Goal: Transaction & Acquisition: Purchase product/service

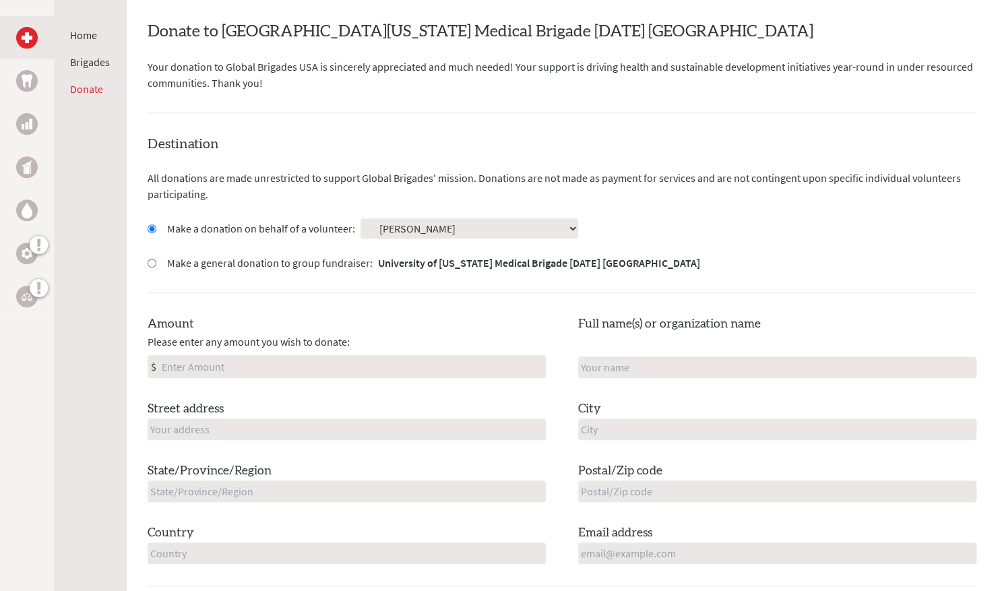
scroll to position [270, 0]
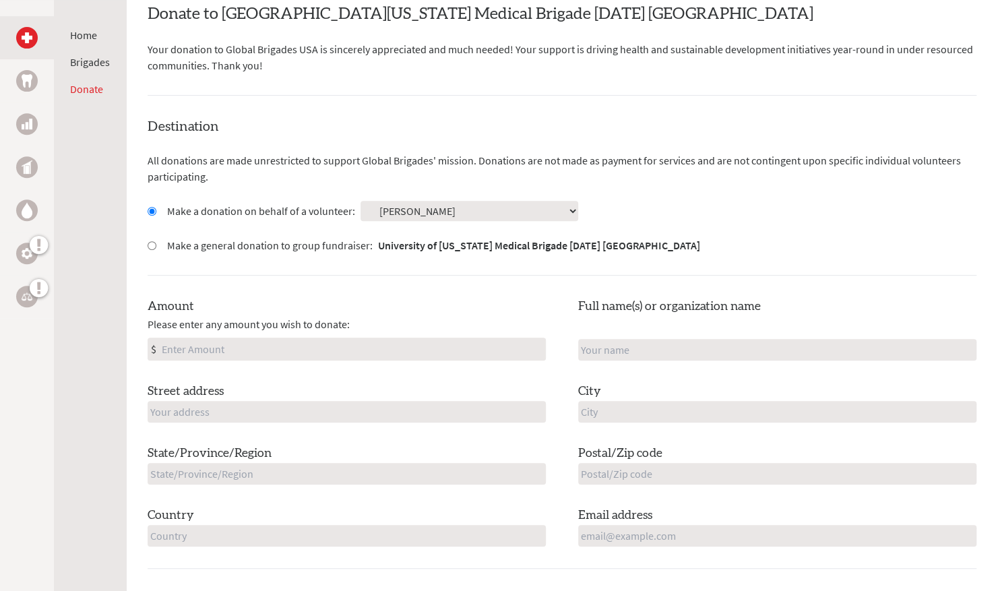
click at [325, 349] on input "Amount" at bounding box center [352, 349] width 386 height 22
type input "500"
type input "[PERSON_NAME]"
type input "[STREET_ADDRESS]"
type input "Epping"
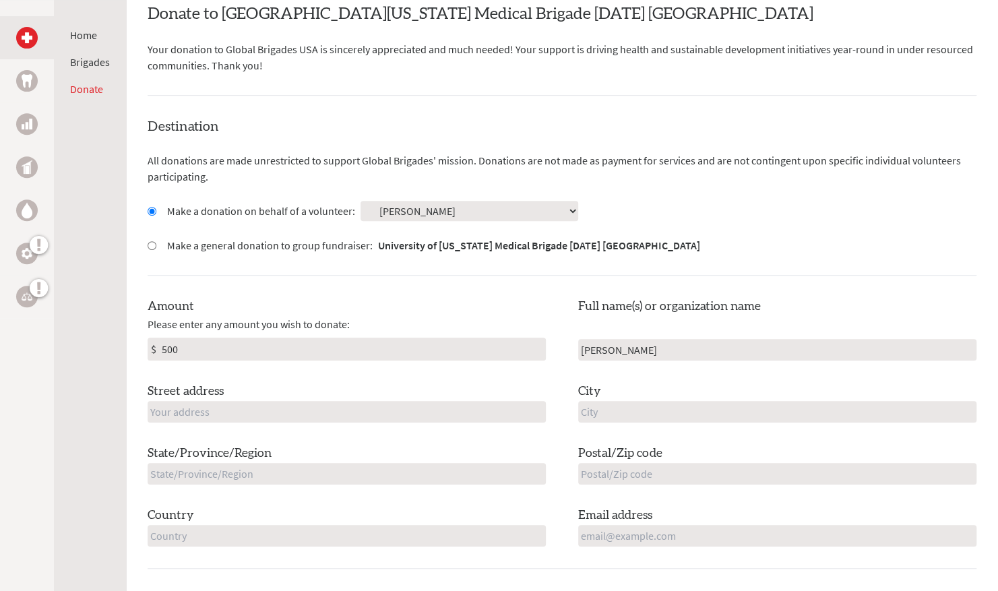
type input "NH"
type input "03042"
type input "[GEOGRAPHIC_DATA]"
type input "[EMAIL_ADDRESS][DOMAIN_NAME]"
click at [458, 279] on div "Destination All donations are made unrestricted to support Global Brigades' mis…" at bounding box center [562, 343] width 829 height 452
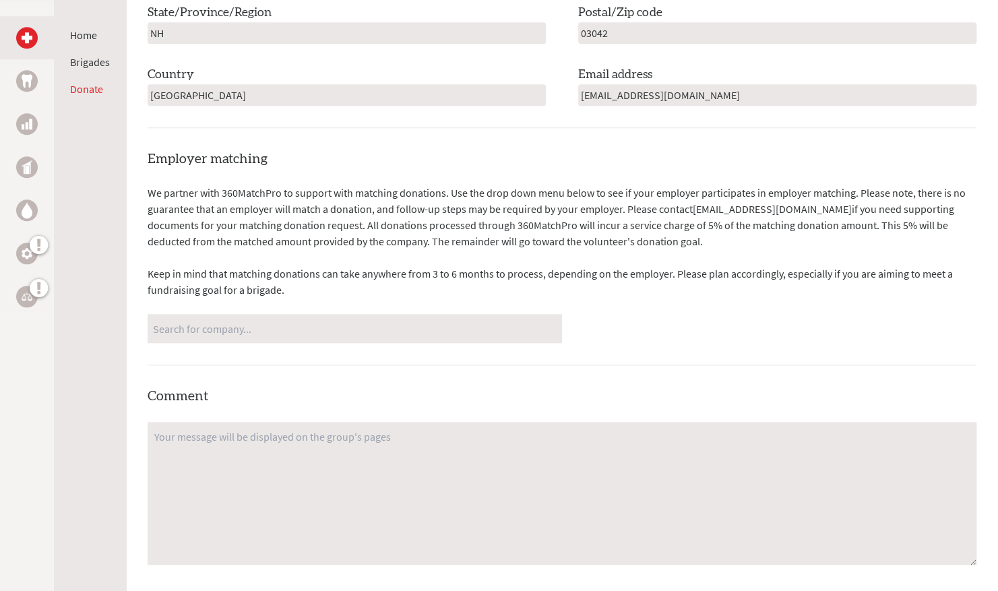
scroll to position [742, 0]
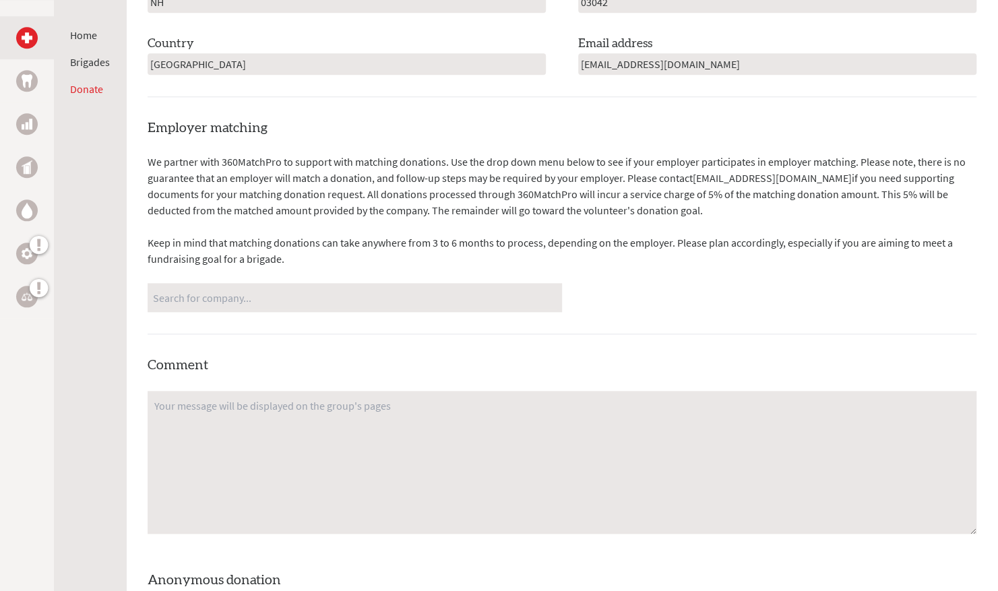
click at [361, 305] on input "Search for company..." at bounding box center [355, 298] width 404 height 24
click at [410, 242] on p "Keep in mind that matching donations can take anywhere from 3 to 6 months to pr…" at bounding box center [562, 251] width 829 height 32
click at [365, 291] on input "Search for company..." at bounding box center [355, 298] width 404 height 24
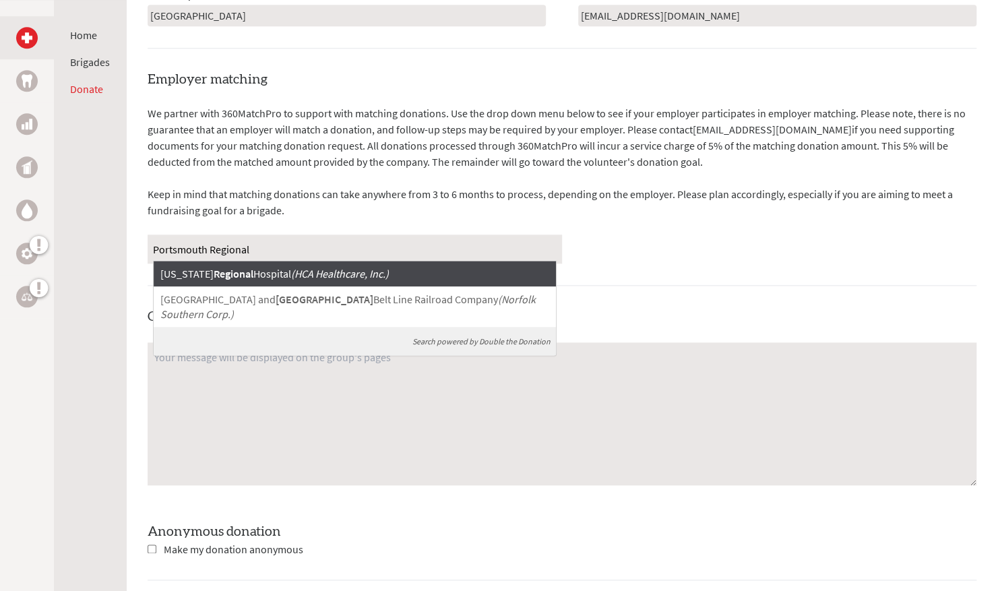
scroll to position [809, 0]
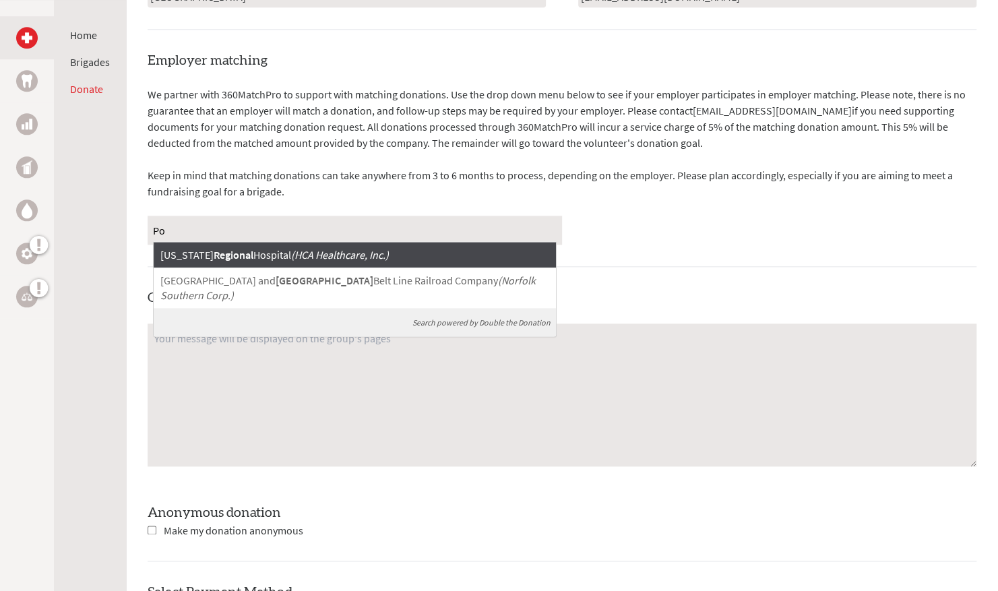
type input "P"
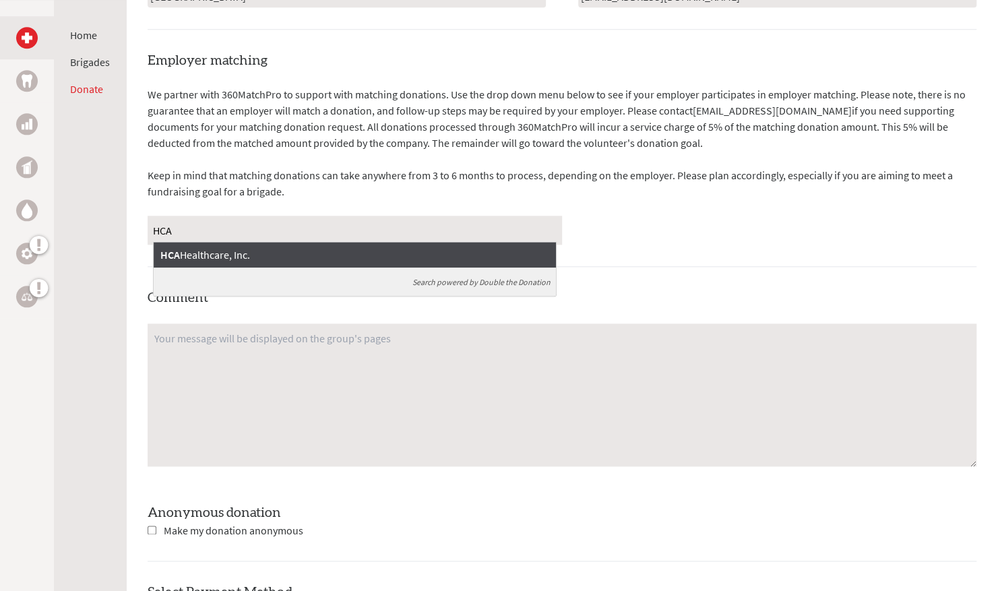
type input "HCA"
click at [341, 258] on div "HCA Healthcare, Inc." at bounding box center [355, 255] width 402 height 26
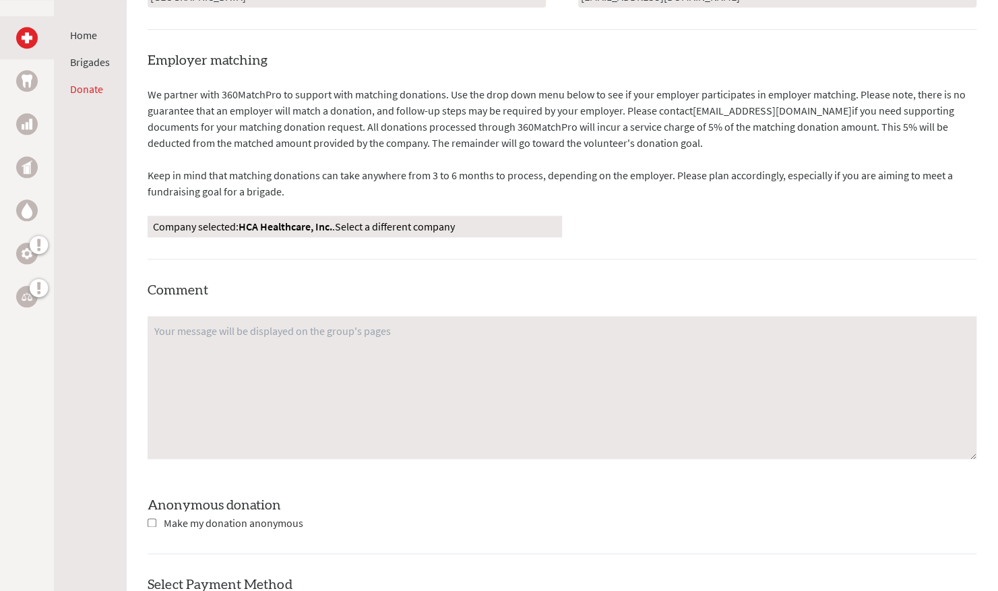
click at [324, 225] on strong "HCA Healthcare, Inc." at bounding box center [286, 226] width 94 height 13
click at [411, 227] on link "Select a different company" at bounding box center [395, 226] width 120 height 13
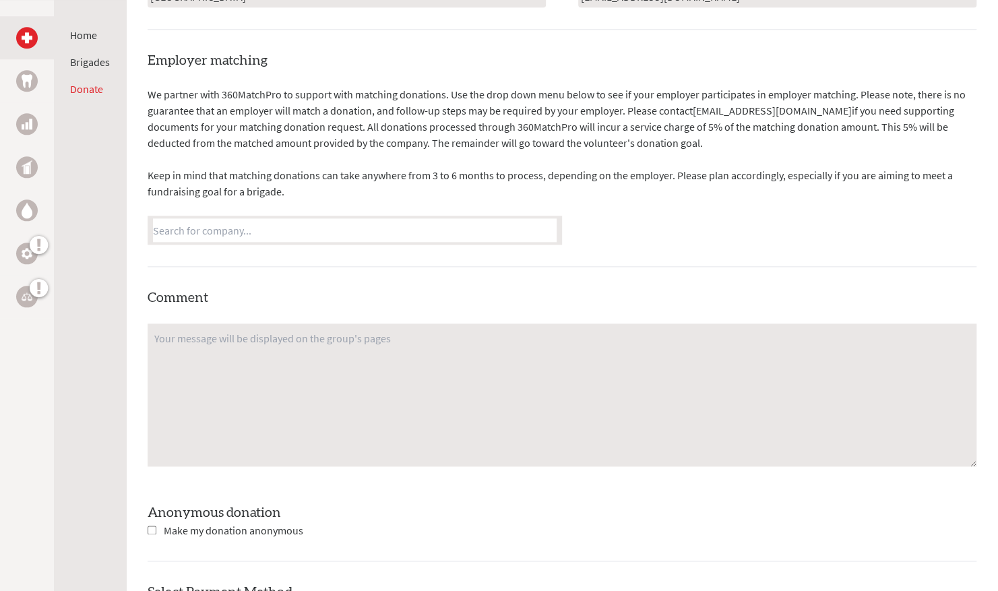
drag, startPoint x: 411, startPoint y: 227, endPoint x: 404, endPoint y: 246, distance: 20.7
click at [412, 227] on input "Search for company..." at bounding box center [355, 230] width 404 height 24
click at [387, 276] on div "Employer matching We partner with 360MatchPro to support with matching donation…" at bounding box center [562, 335] width 829 height 568
click at [301, 229] on input "Search for company..." at bounding box center [355, 230] width 404 height 24
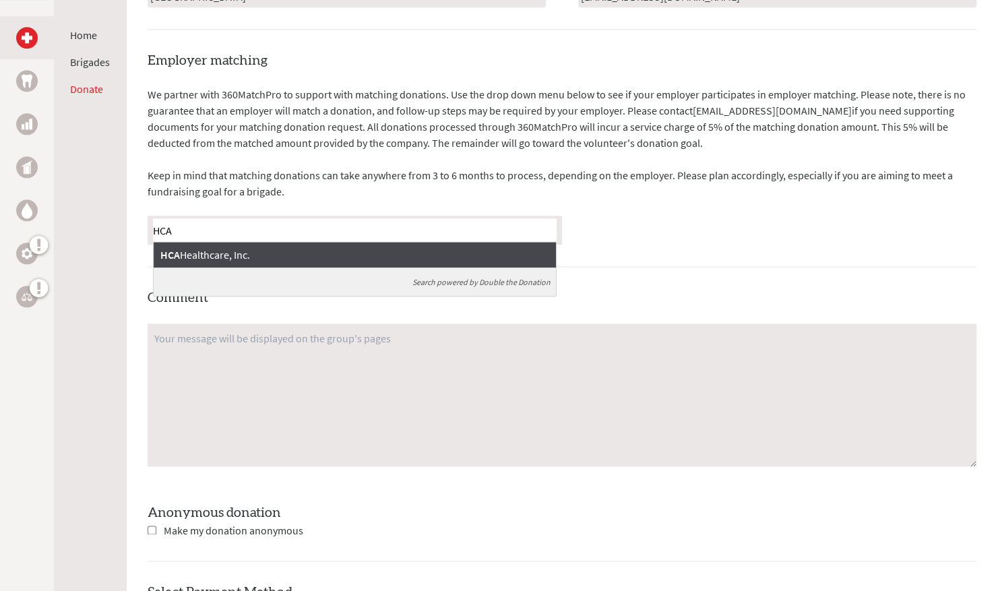
type input "HCA"
click at [258, 260] on div "HCA Healthcare, Inc." at bounding box center [355, 255] width 402 height 26
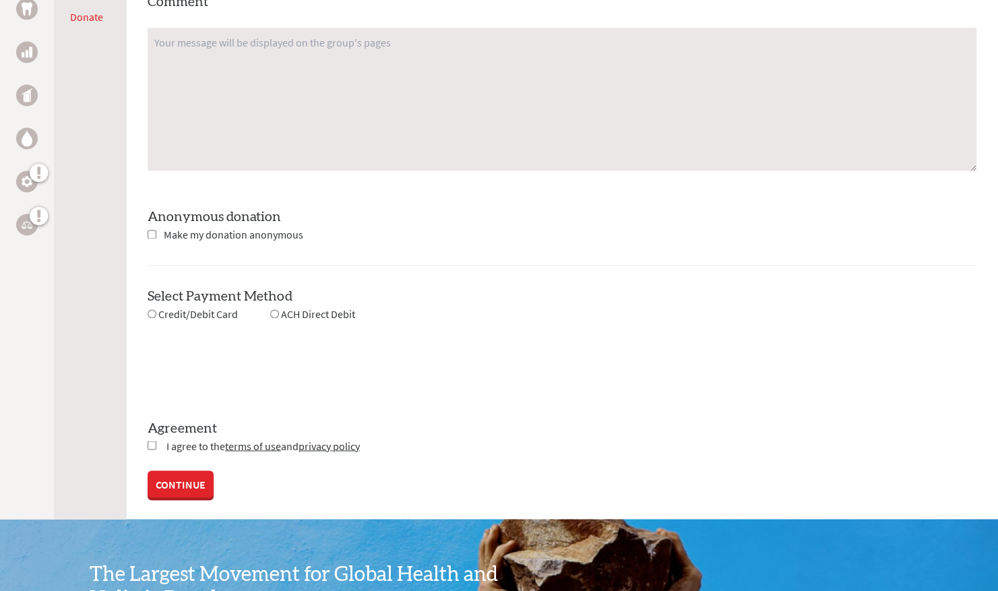
scroll to position [1146, 0]
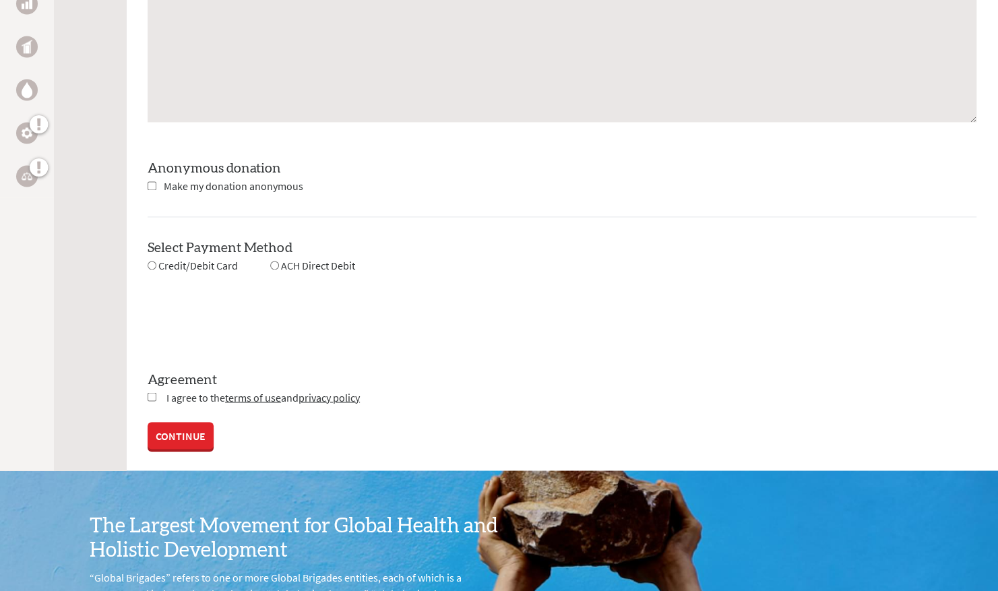
click at [150, 264] on input "radio" at bounding box center [152, 265] width 9 height 9
radio input "true"
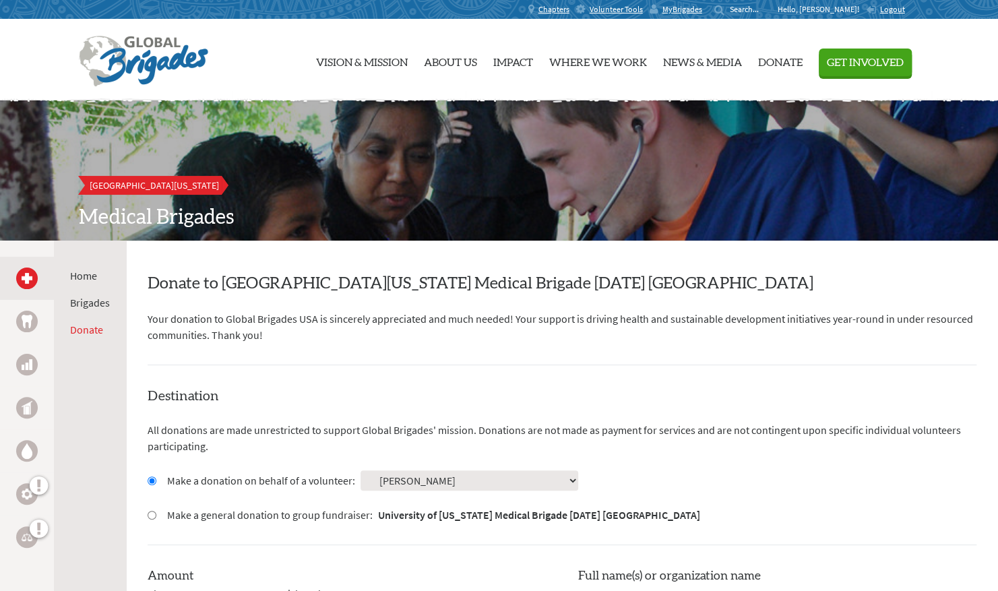
scroll to position [202, 0]
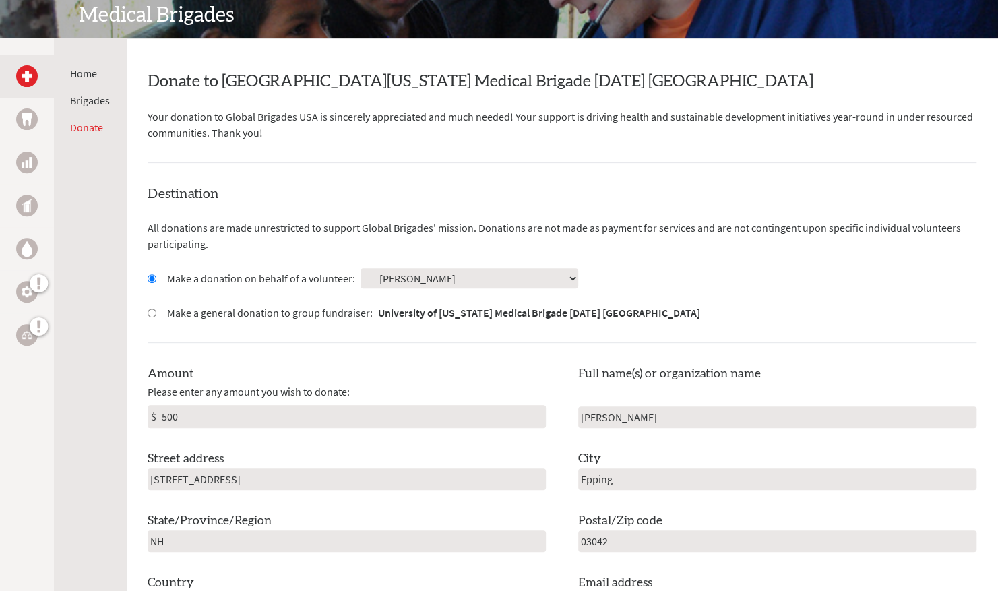
click at [505, 284] on select "Select a volunteer... [PERSON_NAME] [PERSON_NAME] [PERSON_NAME] [PERSON_NAME] […" at bounding box center [470, 278] width 218 height 20
click at [694, 268] on div "Make a donation on behalf of a volunteer: Select a volunteer... [PERSON_NAME] […" at bounding box center [562, 278] width 829 height 20
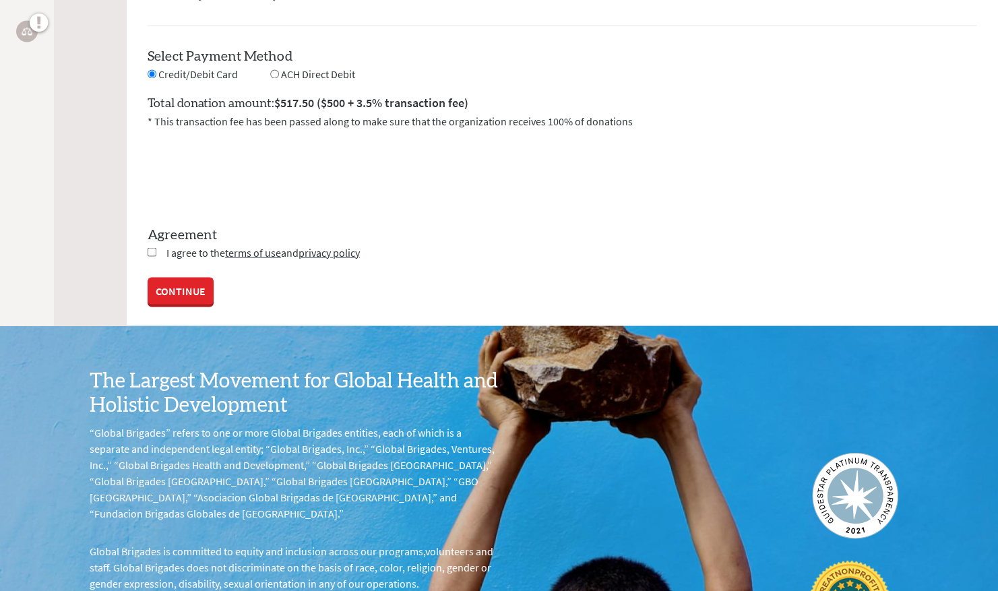
scroll to position [1348, 0]
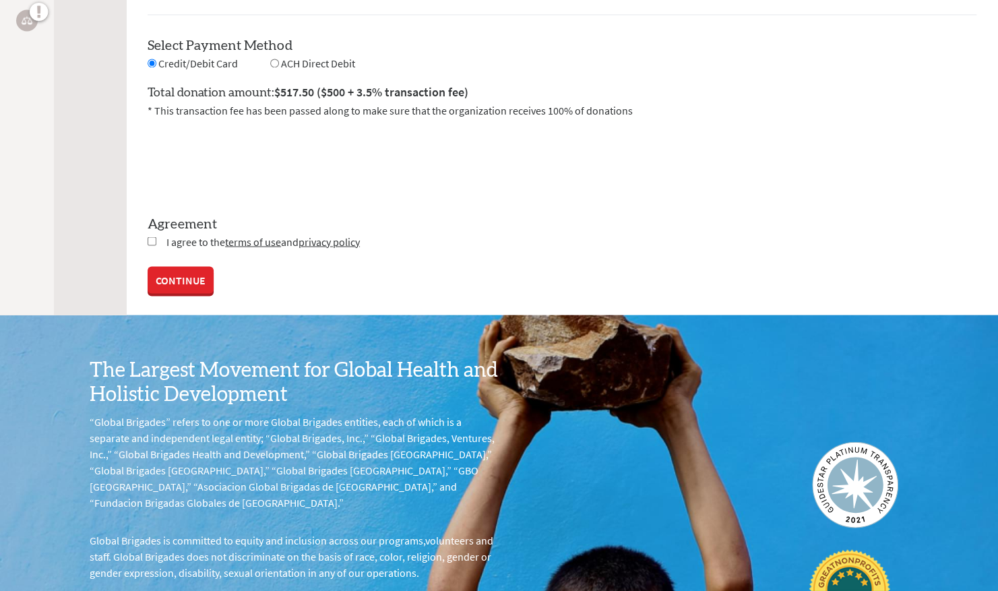
click at [152, 239] on input "checkbox" at bounding box center [152, 241] width 9 height 9
checkbox input "true"
click at [173, 278] on link "CONTINUE" at bounding box center [181, 281] width 66 height 27
